Goal: Find contact information: Find contact information

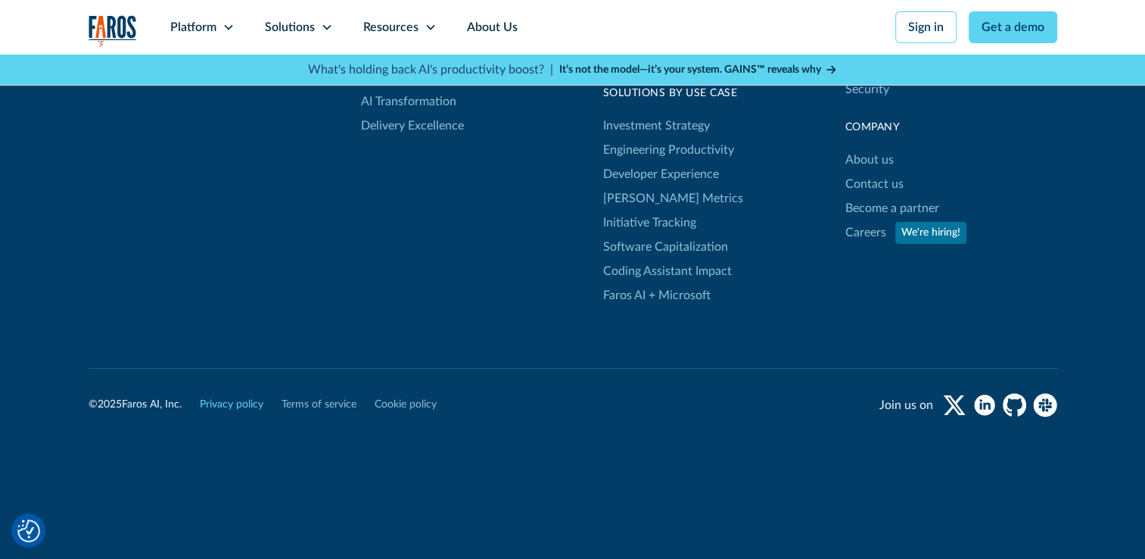
click at [257, 397] on link "Privacy policy" at bounding box center [232, 405] width 64 height 16
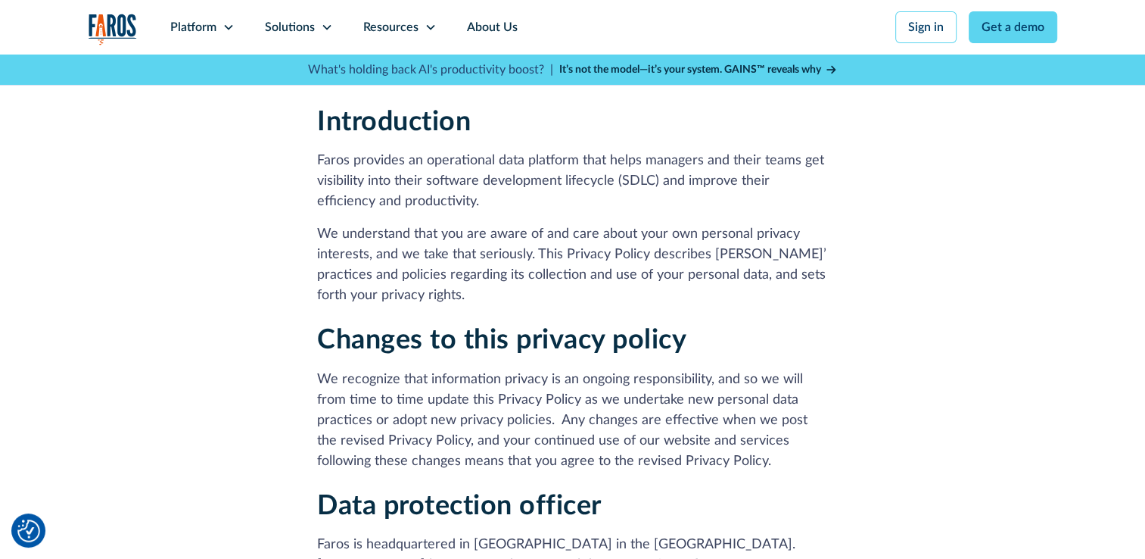
scroll to position [581, 0]
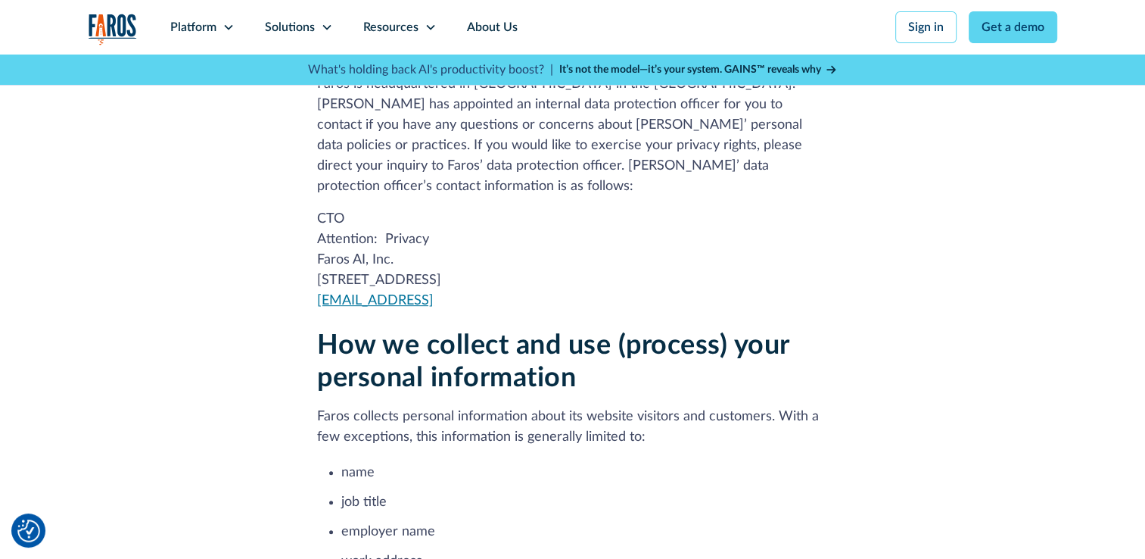
drag, startPoint x: 414, startPoint y: 280, endPoint x: 310, endPoint y: 282, distance: 103.7
click at [317, 282] on p "CTO Attention: Privacy Faros AI, Inc. [STREET_ADDRESS] [EMAIL_ADDRESS]" at bounding box center [572, 260] width 511 height 102
copy link "[EMAIL_ADDRESS]"
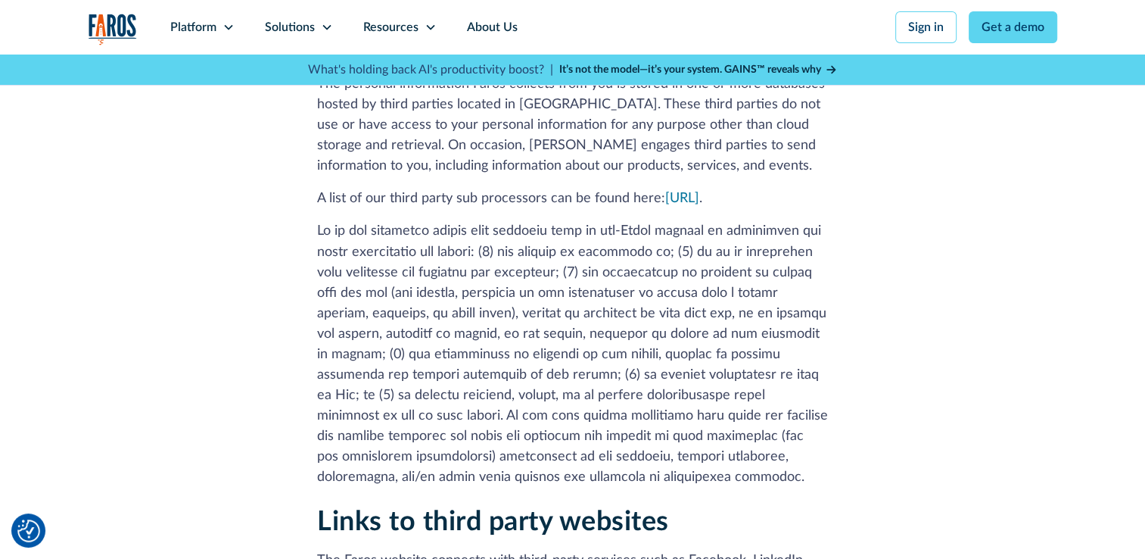
scroll to position [2616, 0]
